Goal: Transaction & Acquisition: Purchase product/service

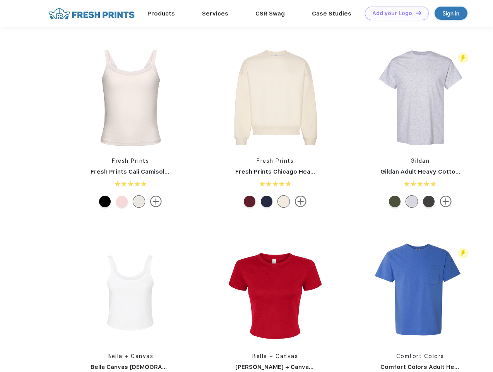
click at [394, 13] on link "Add your Logo Design Tool" at bounding box center [397, 14] width 64 height 14
click at [0, 0] on div "Design Tool" at bounding box center [0, 0] width 0 height 0
click at [415, 13] on link "Add your Logo Design Tool" at bounding box center [397, 14] width 64 height 14
click at [130, 98] on img at bounding box center [130, 97] width 103 height 103
click at [105, 201] on div at bounding box center [105, 201] width 12 height 12
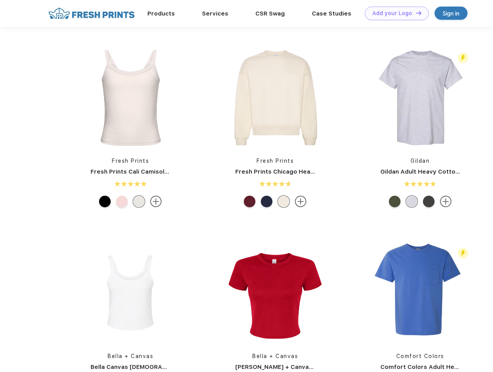
click at [122, 201] on div at bounding box center [122, 201] width 12 height 12
click at [139, 201] on div at bounding box center [139, 201] width 12 height 12
click at [275, 98] on img at bounding box center [275, 97] width 103 height 103
click at [250, 201] on div at bounding box center [250, 201] width 12 height 12
click at [267, 201] on div at bounding box center [267, 201] width 12 height 12
